Goal: Task Accomplishment & Management: Manage account settings

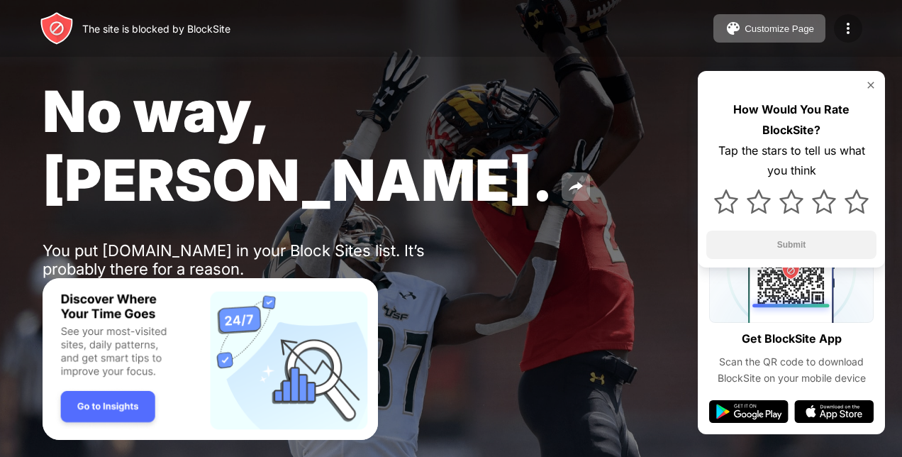
click at [849, 31] on img at bounding box center [848, 28] width 17 height 17
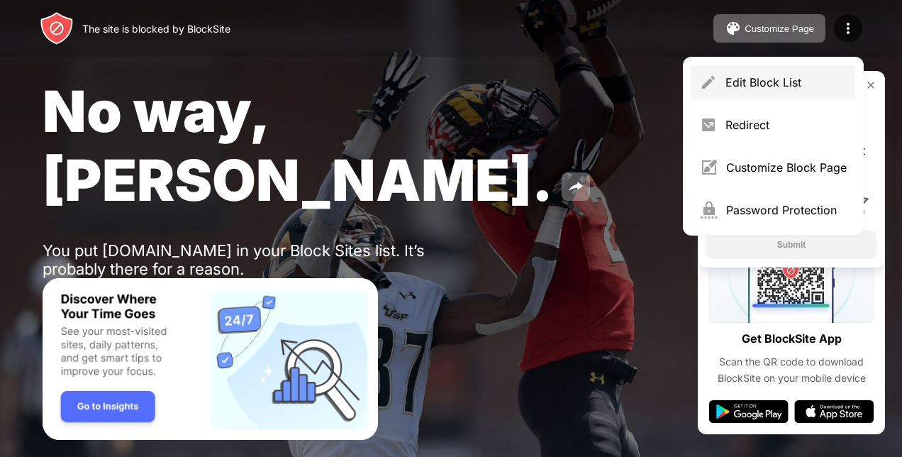
click at [759, 79] on div "Edit Block List" at bounding box center [786, 82] width 121 height 14
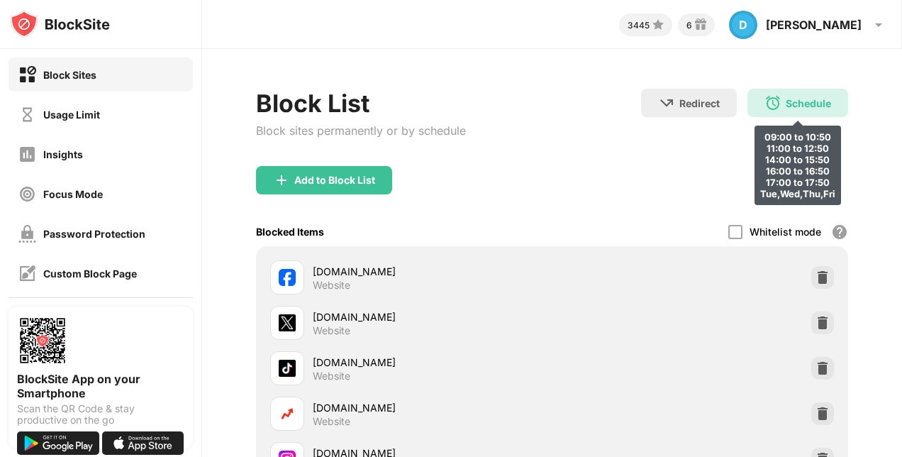
click at [789, 110] on div "Schedule 09:00 to 10:50 11:00 to 12:50 14:00 to 15:50 16:00 to 16:50 17:00 to 1…" at bounding box center [798, 103] width 101 height 28
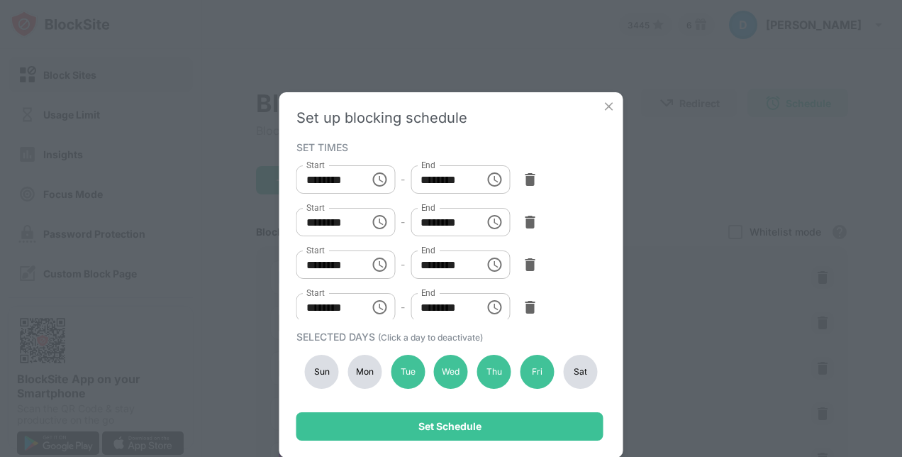
click at [353, 370] on div "Mon" at bounding box center [365, 372] width 34 height 34
click at [400, 371] on div "Tue" at bounding box center [408, 372] width 34 height 34
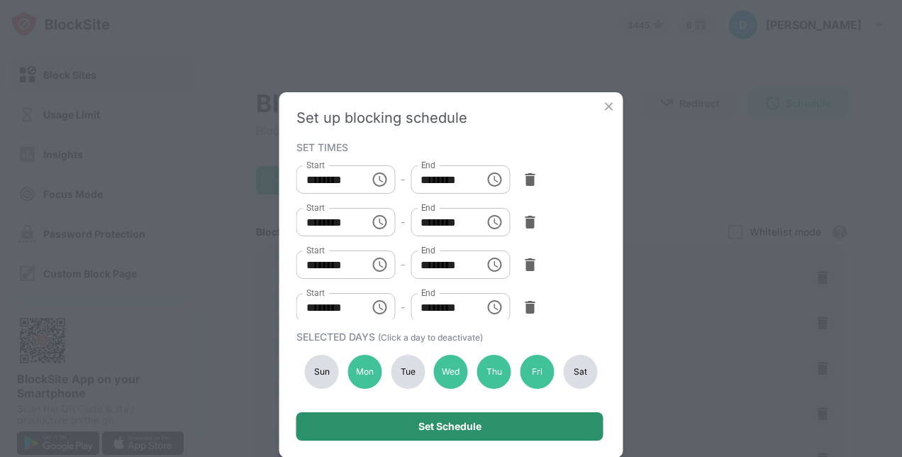
click at [421, 425] on div "Set Schedule" at bounding box center [449, 426] width 63 height 11
